Goal: Task Accomplishment & Management: Manage account settings

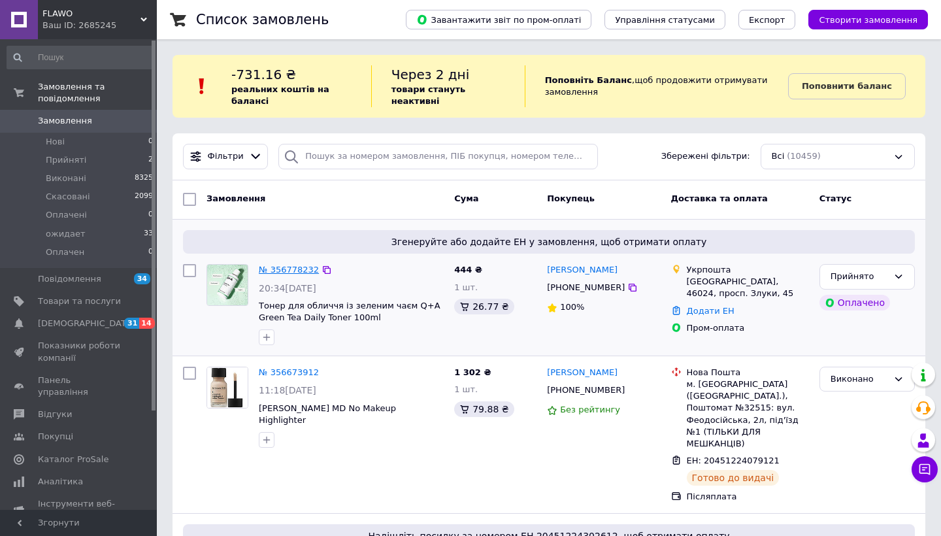
click at [295, 273] on link "№ 356778232" at bounding box center [289, 270] width 60 height 10
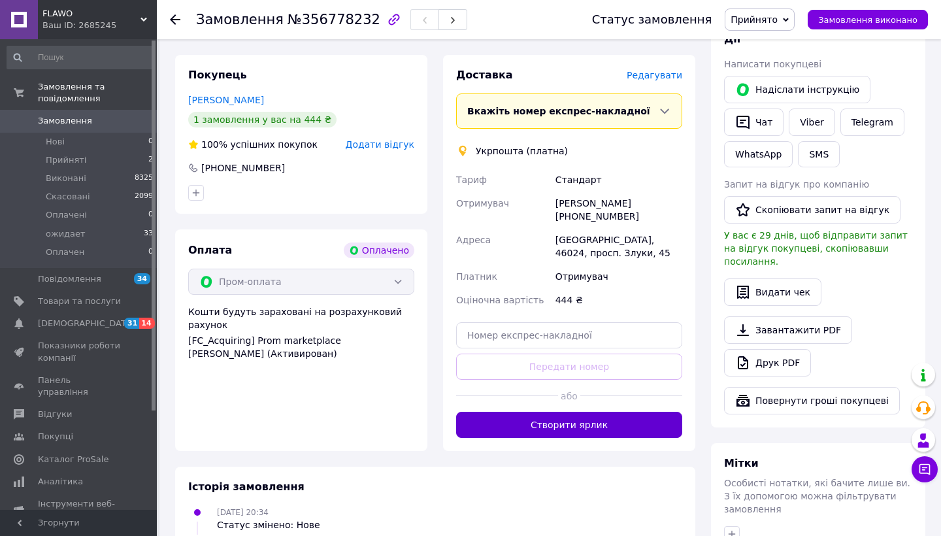
scroll to position [615, 0]
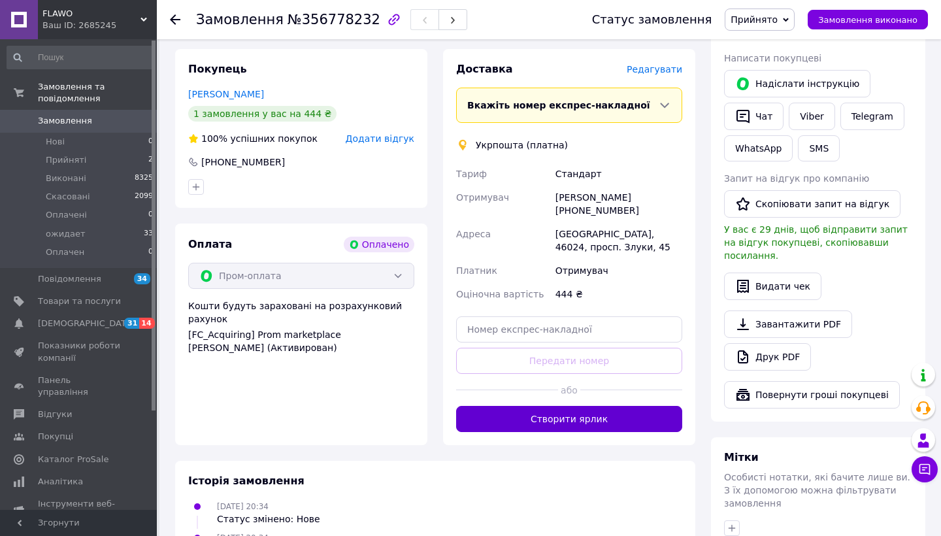
click at [559, 406] on button "Створити ярлик" at bounding box center [569, 419] width 226 height 26
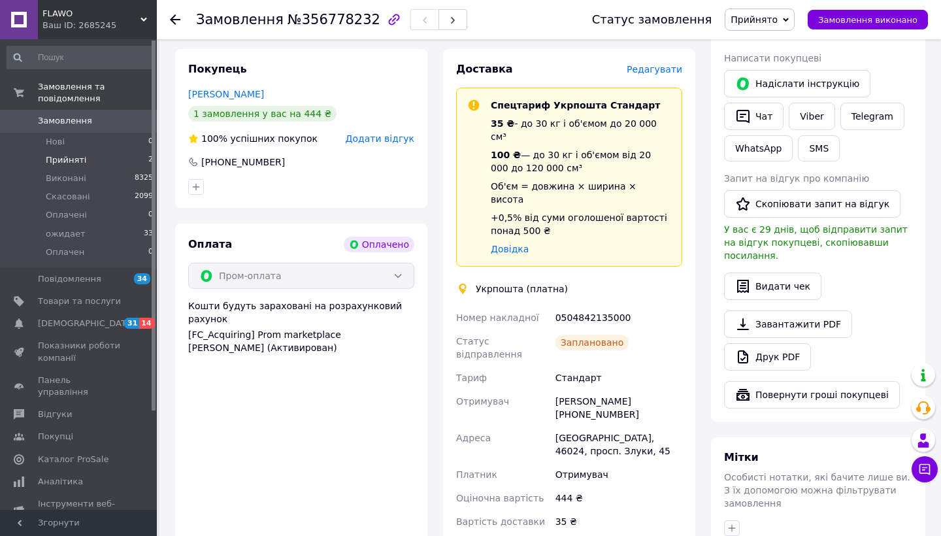
click at [72, 159] on span "Прийняті" at bounding box center [66, 160] width 41 height 12
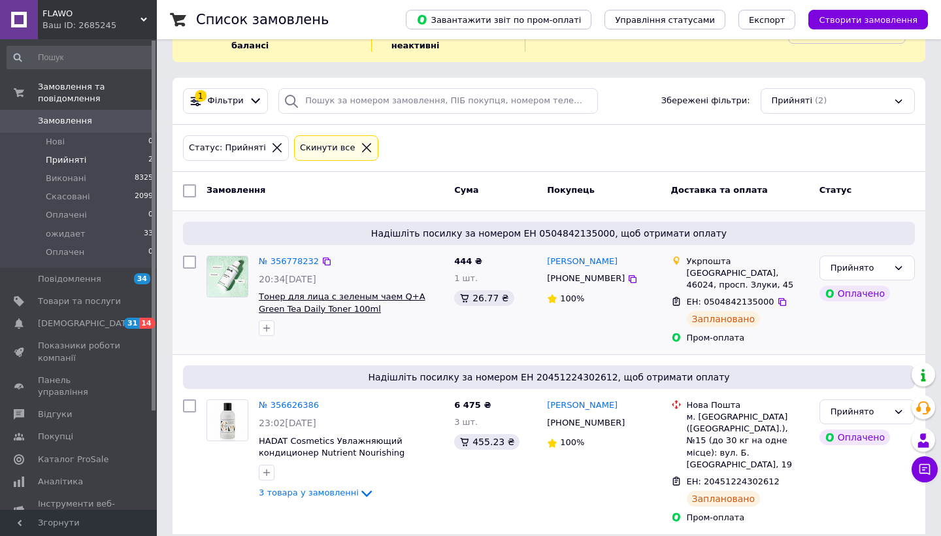
scroll to position [55, 0]
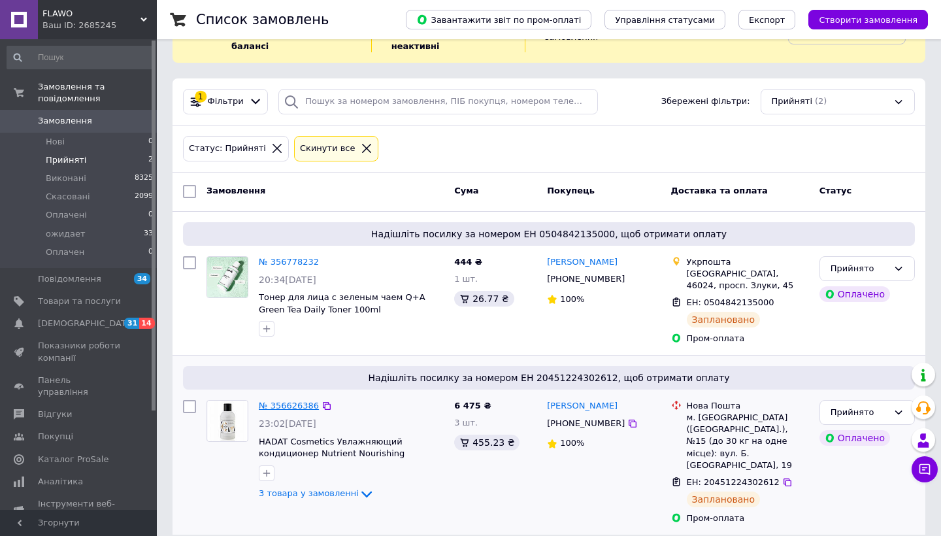
click at [305, 406] on link "№ 356626386" at bounding box center [289, 406] width 60 height 10
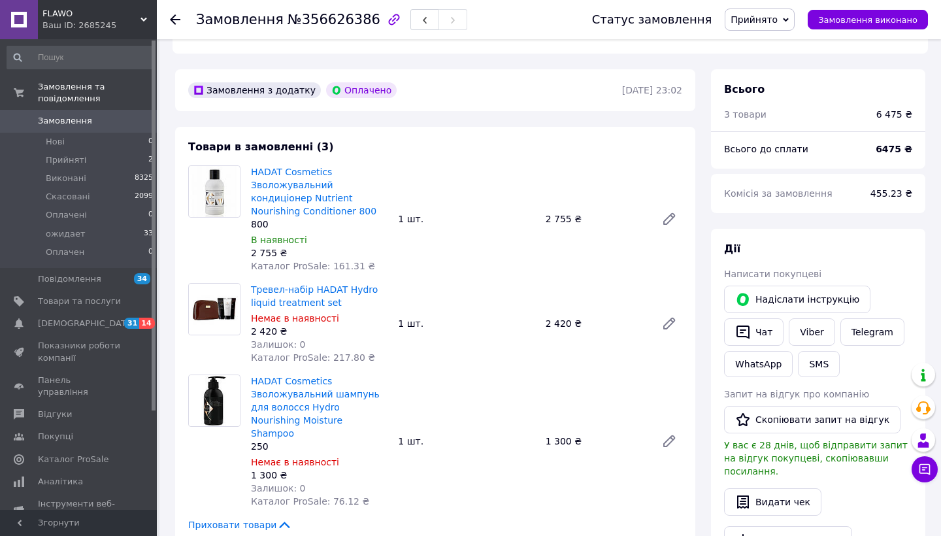
scroll to position [376, 0]
click at [763, 488] on button "Видати чек" at bounding box center [772, 501] width 97 height 27
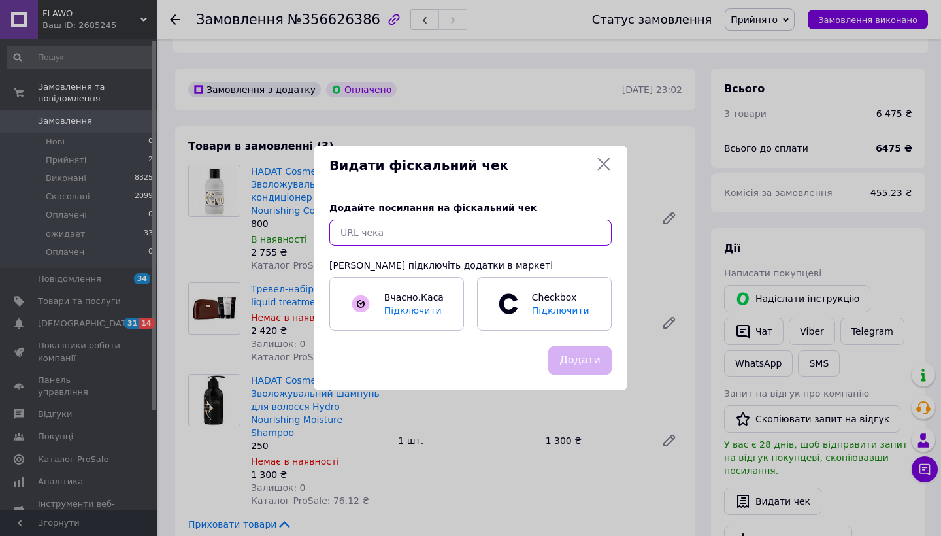
click at [471, 235] on input "text" at bounding box center [470, 233] width 282 height 26
paste input "[URL][DOMAIN_NAME]"
type input "[URL][DOMAIN_NAME]"
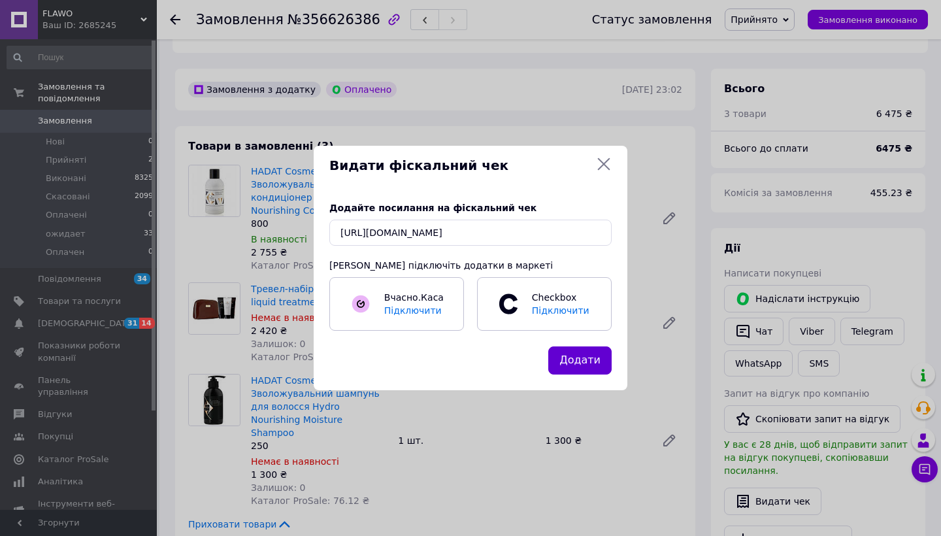
click at [590, 361] on button "Додати" at bounding box center [579, 360] width 63 height 28
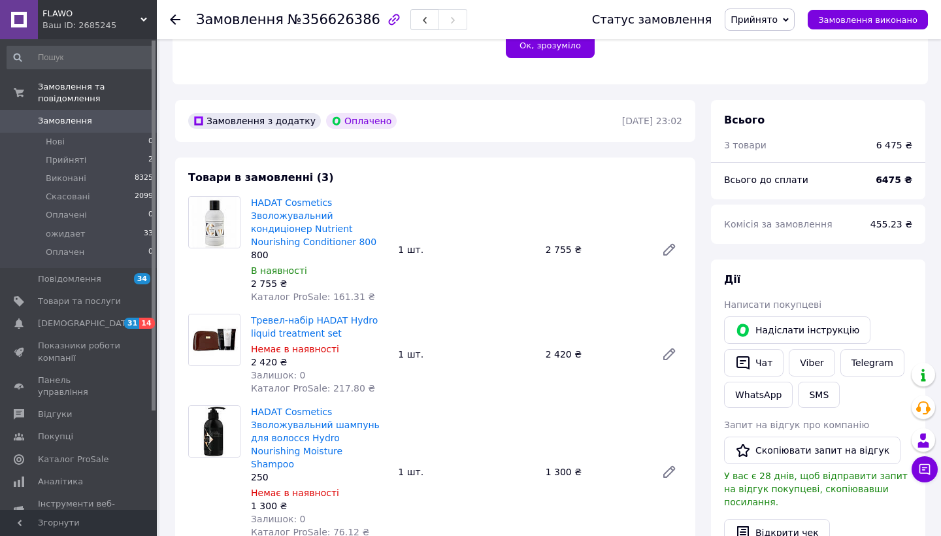
scroll to position [296, 0]
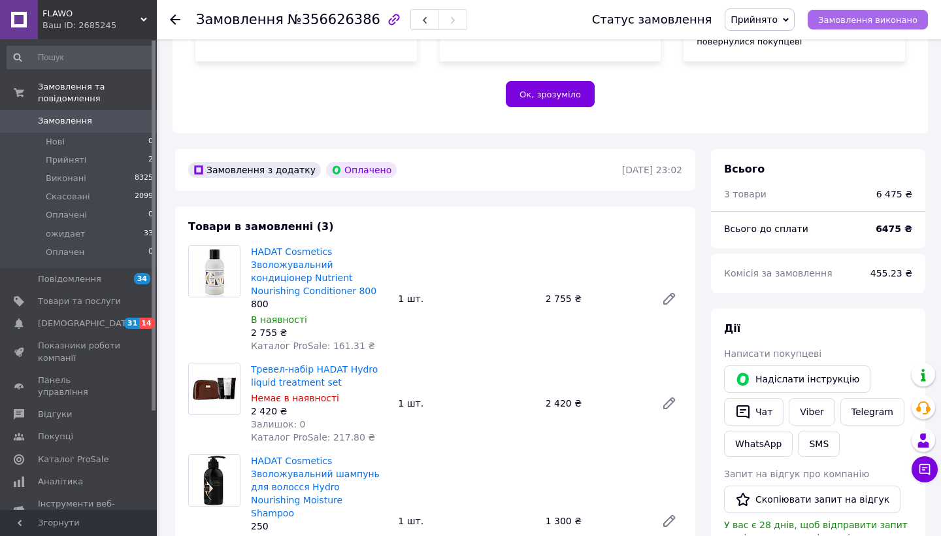
click at [871, 15] on span "Замовлення виконано" at bounding box center [867, 20] width 99 height 10
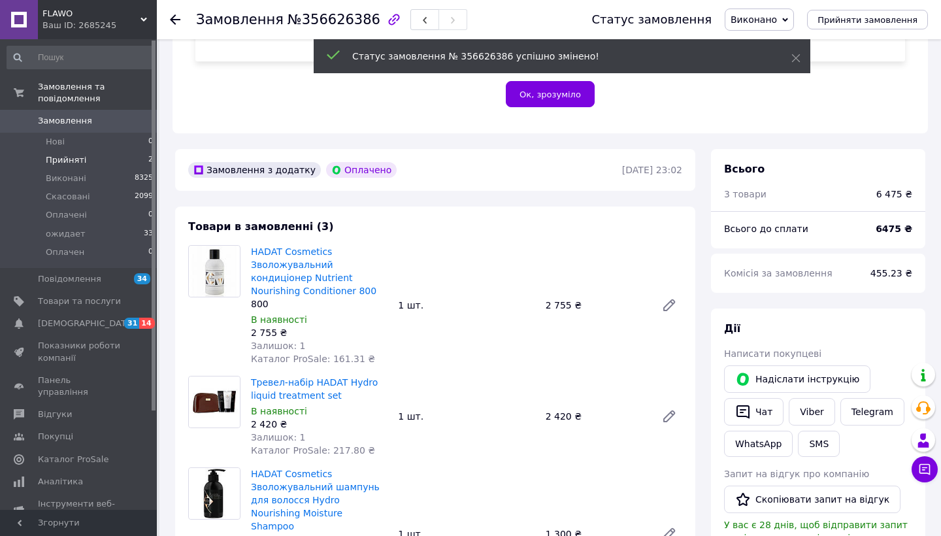
click at [73, 160] on span "Прийняті" at bounding box center [66, 160] width 41 height 12
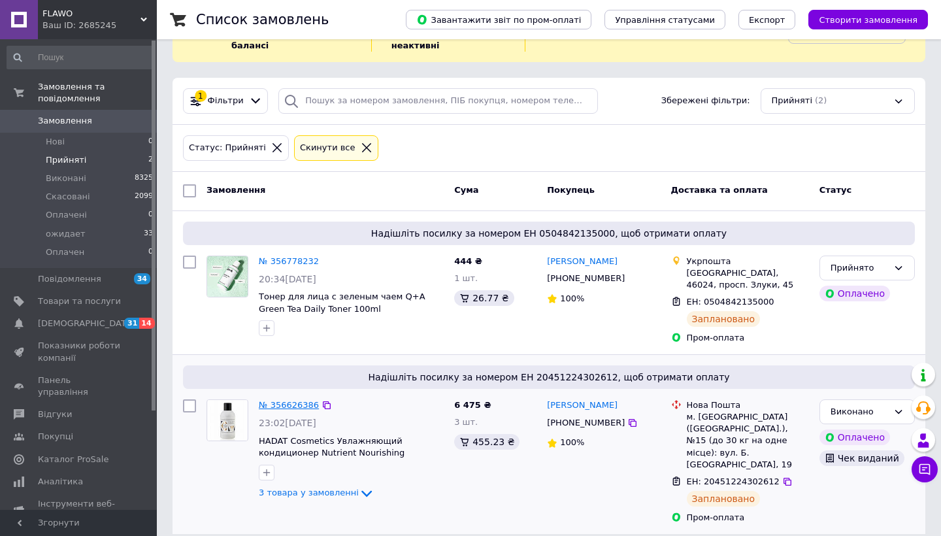
scroll to position [55, 0]
click at [291, 405] on link "№ 356626386" at bounding box center [289, 406] width 60 height 10
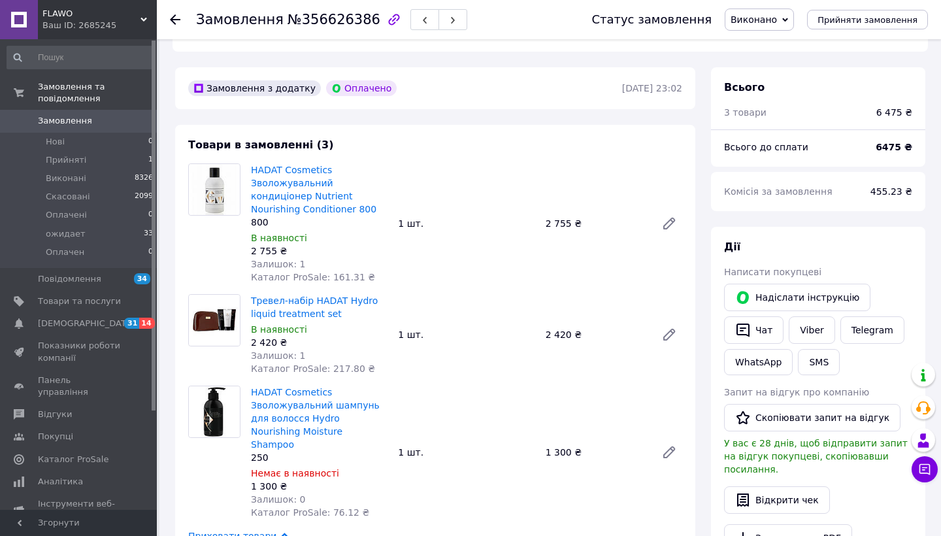
scroll to position [361, 0]
